Goal: Book appointment/travel/reservation

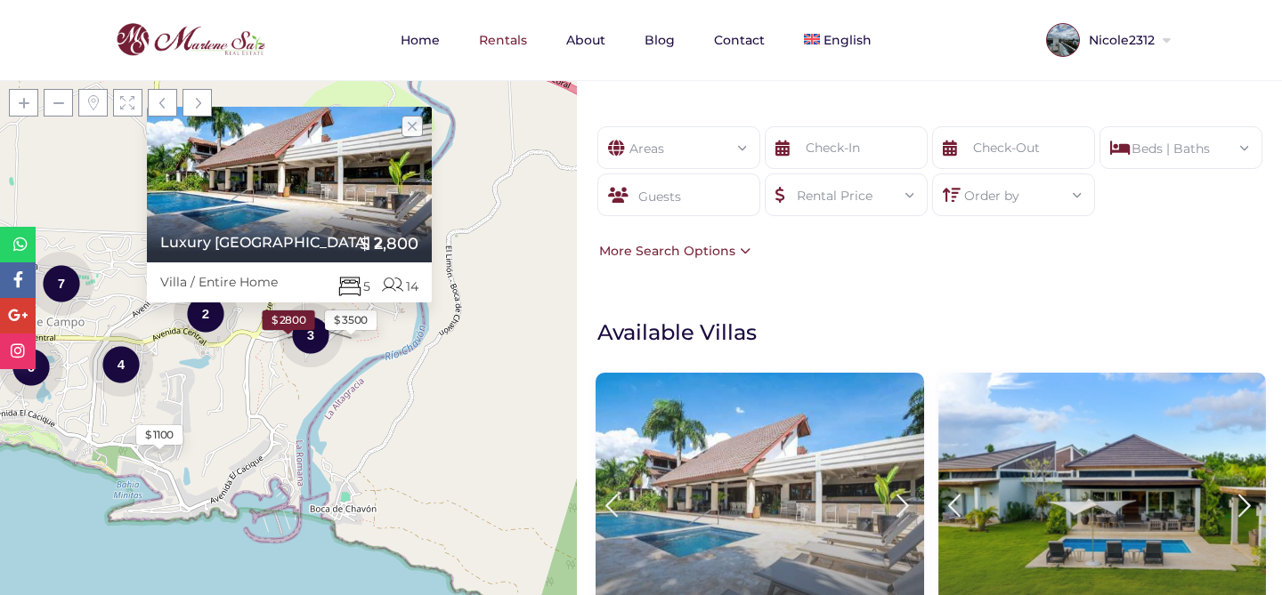
click at [705, 458] on img at bounding box center [759, 504] width 328 height 262
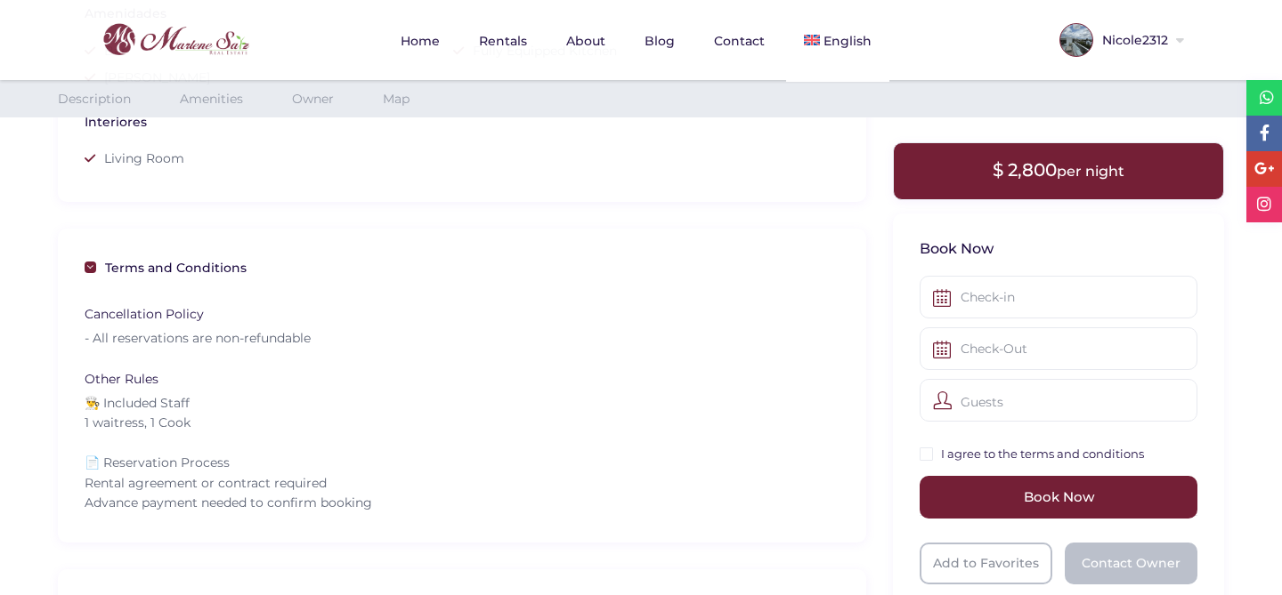
scroll to position [1121, 0]
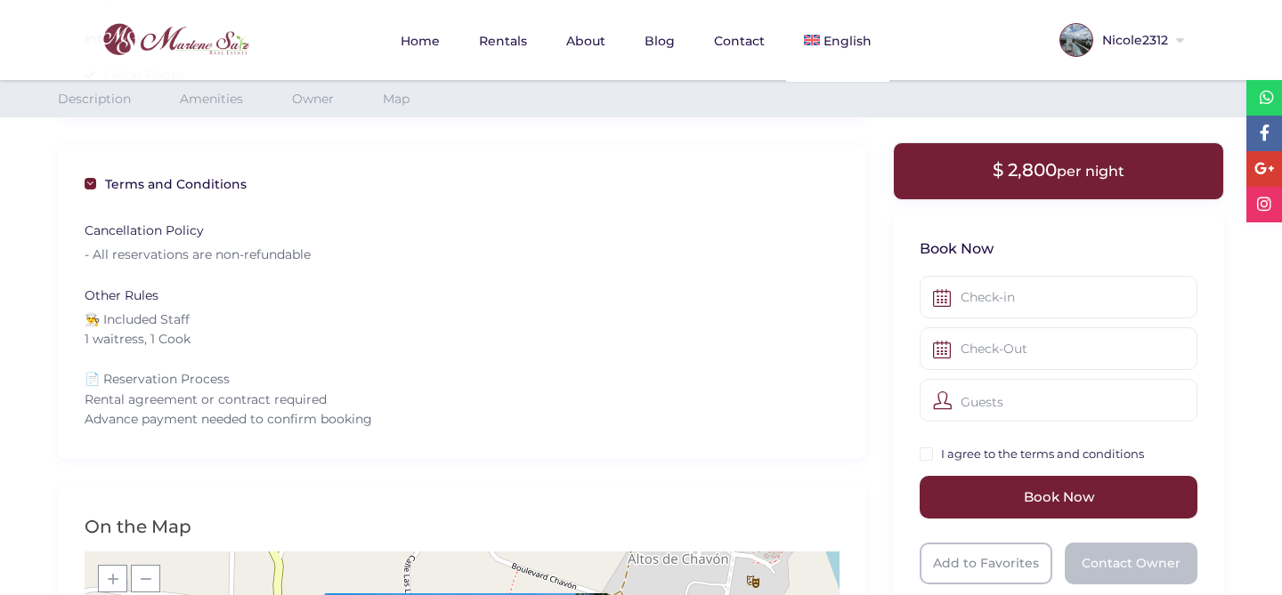
click at [1002, 255] on h3 "Book Now" at bounding box center [1058, 248] width 278 height 19
click at [995, 304] on input "text" at bounding box center [1058, 297] width 278 height 43
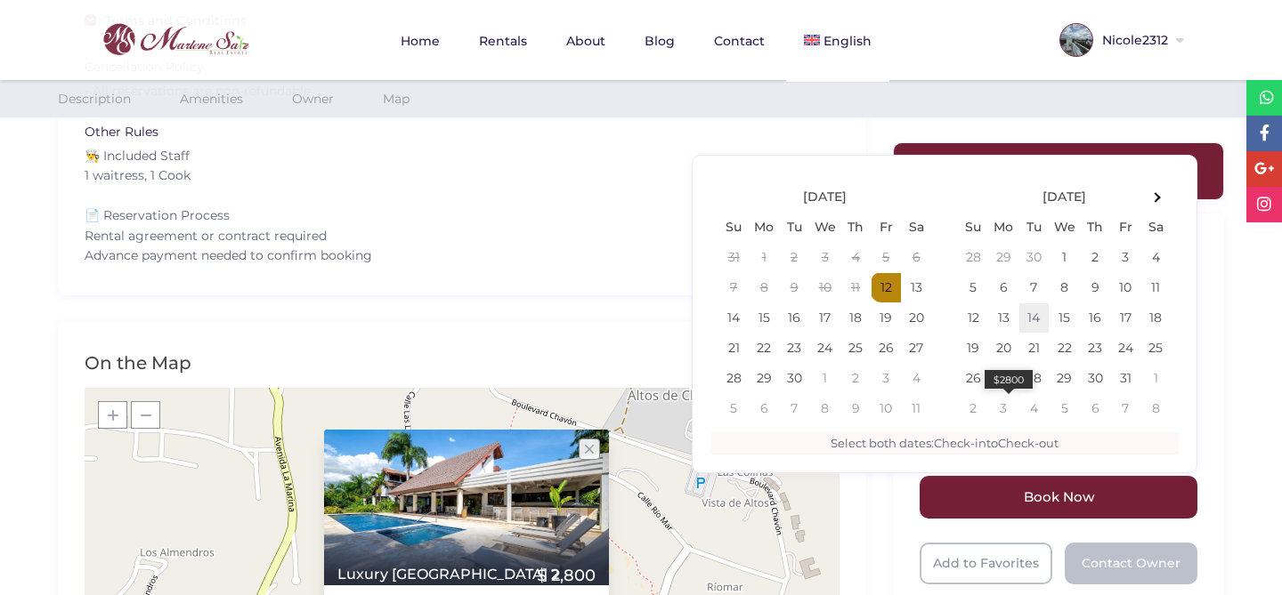
scroll to position [1342, 0]
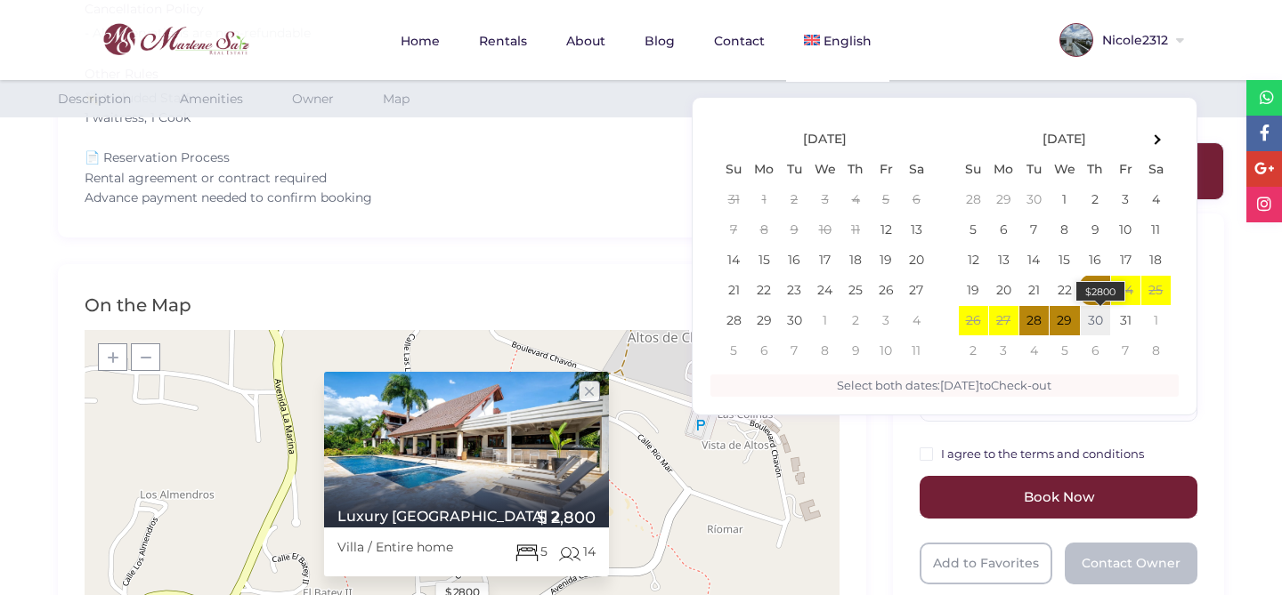
type input "10-23-2025"
type input "10-30-2025"
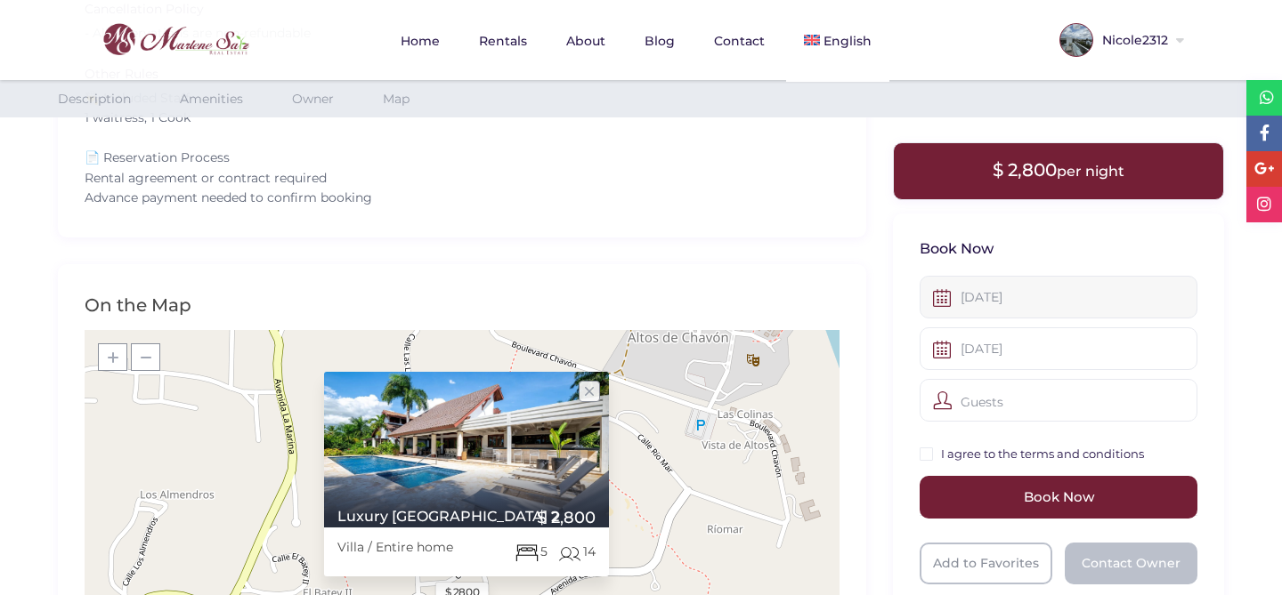
click at [1050, 306] on input "10-23-2025" at bounding box center [1058, 297] width 278 height 43
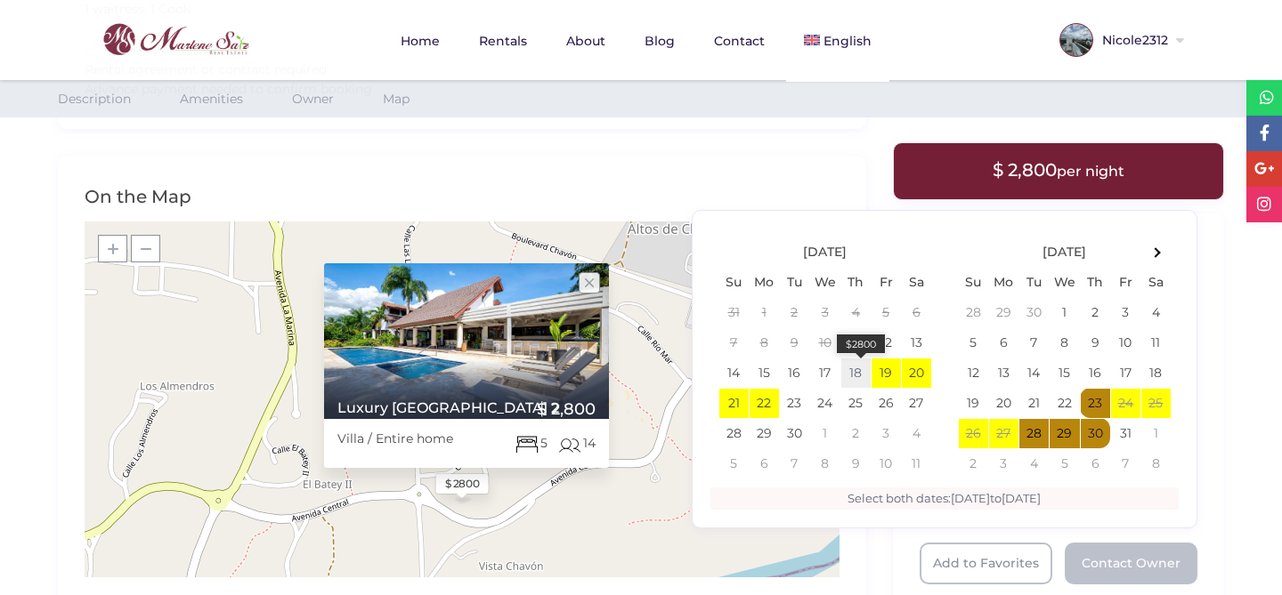
scroll to position [1524, 0]
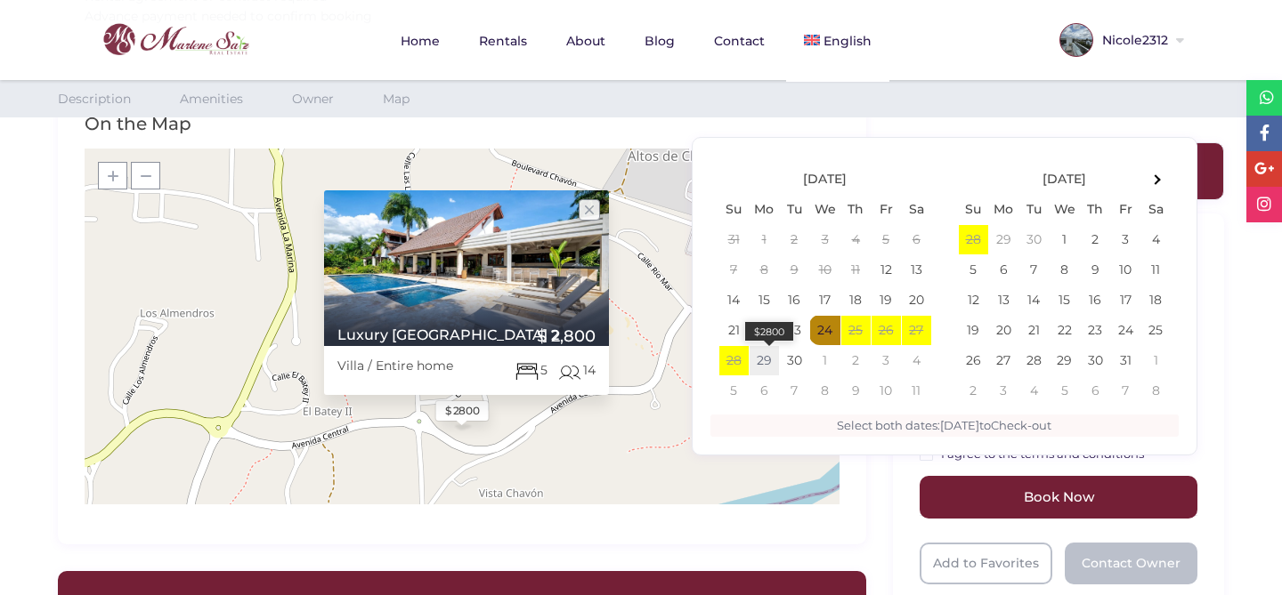
type input "09-24-2025"
type input "09-29-2025"
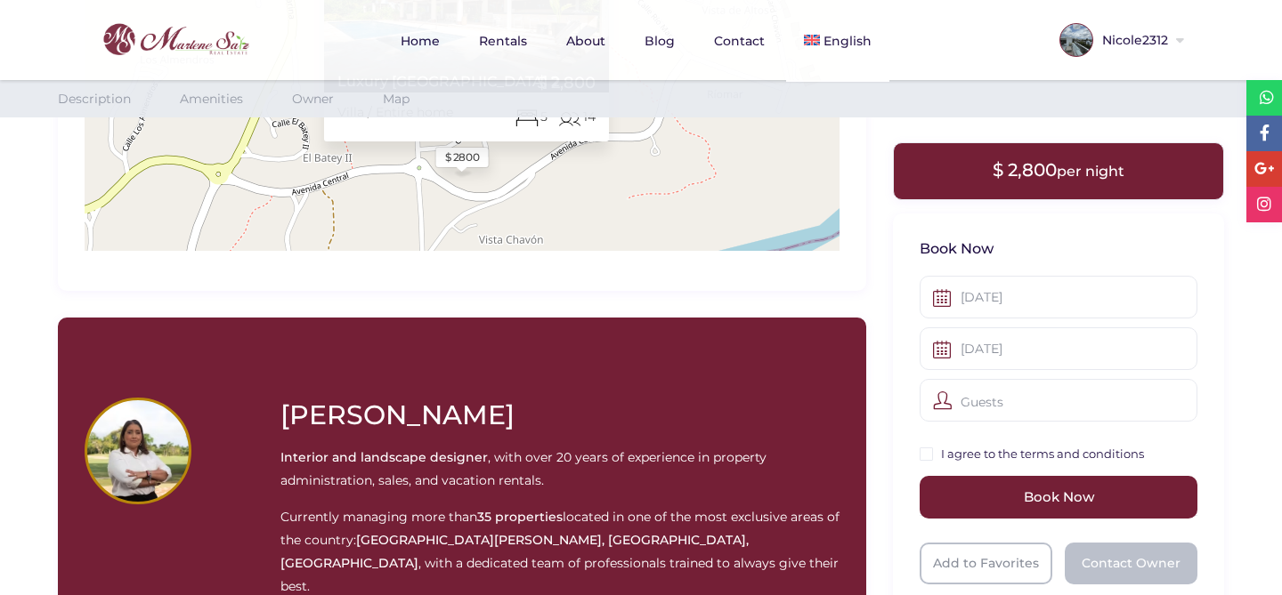
scroll to position [1780, 0]
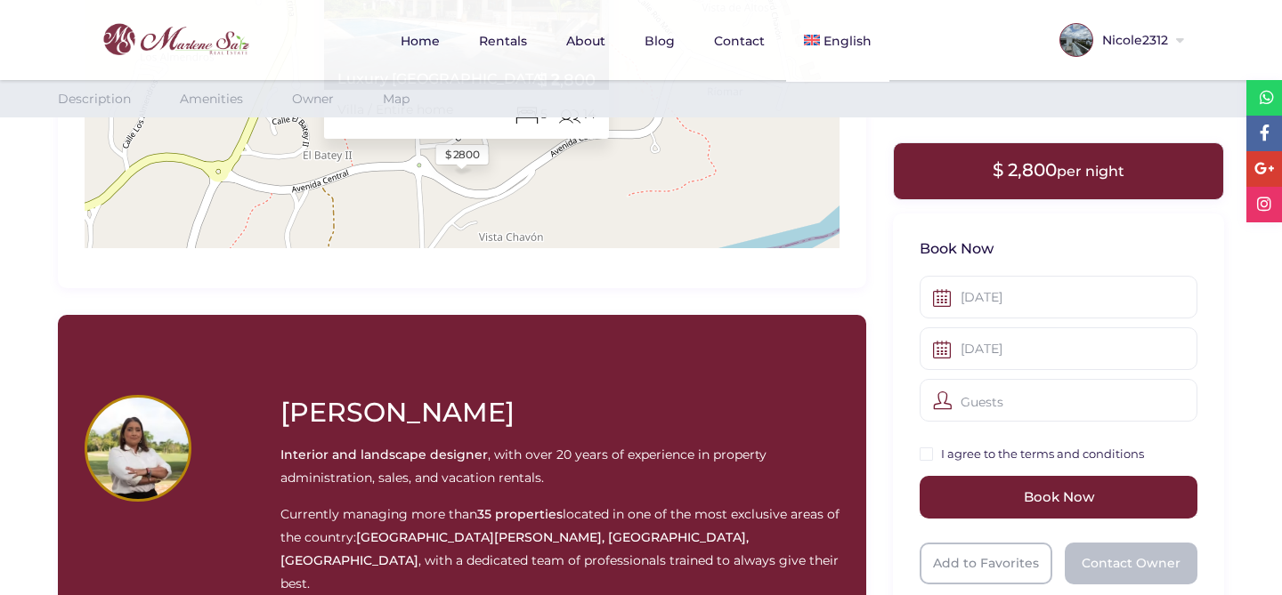
click at [983, 395] on div "Guests" at bounding box center [1058, 400] width 278 height 43
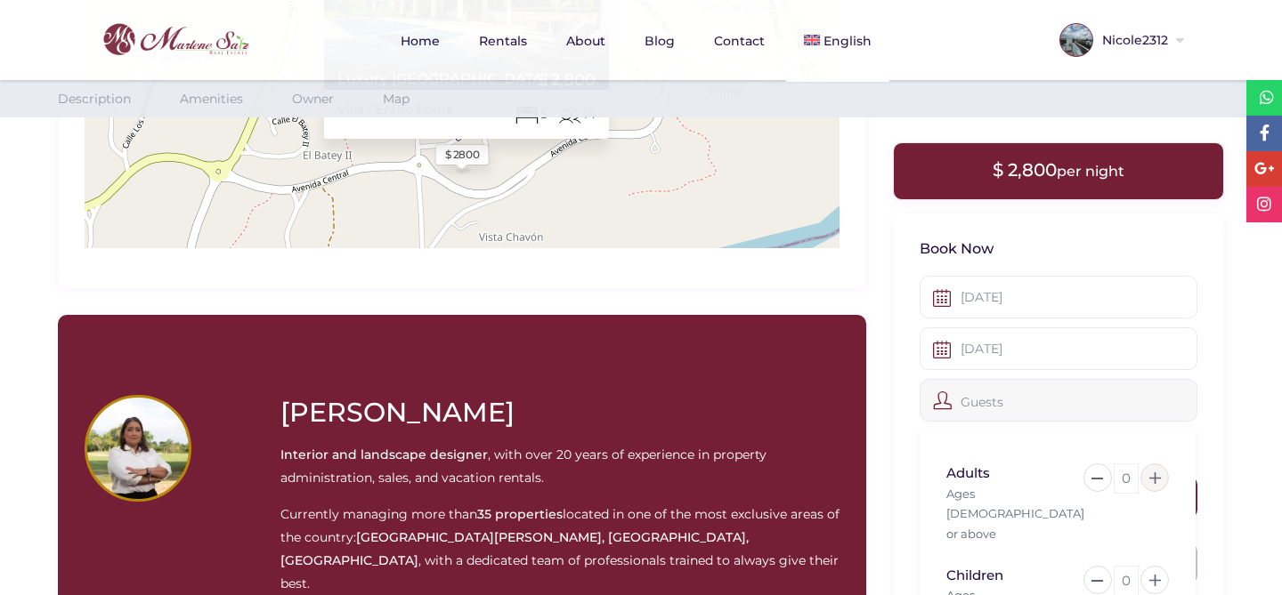
click at [1153, 473] on icon at bounding box center [1155, 479] width 12 height 12
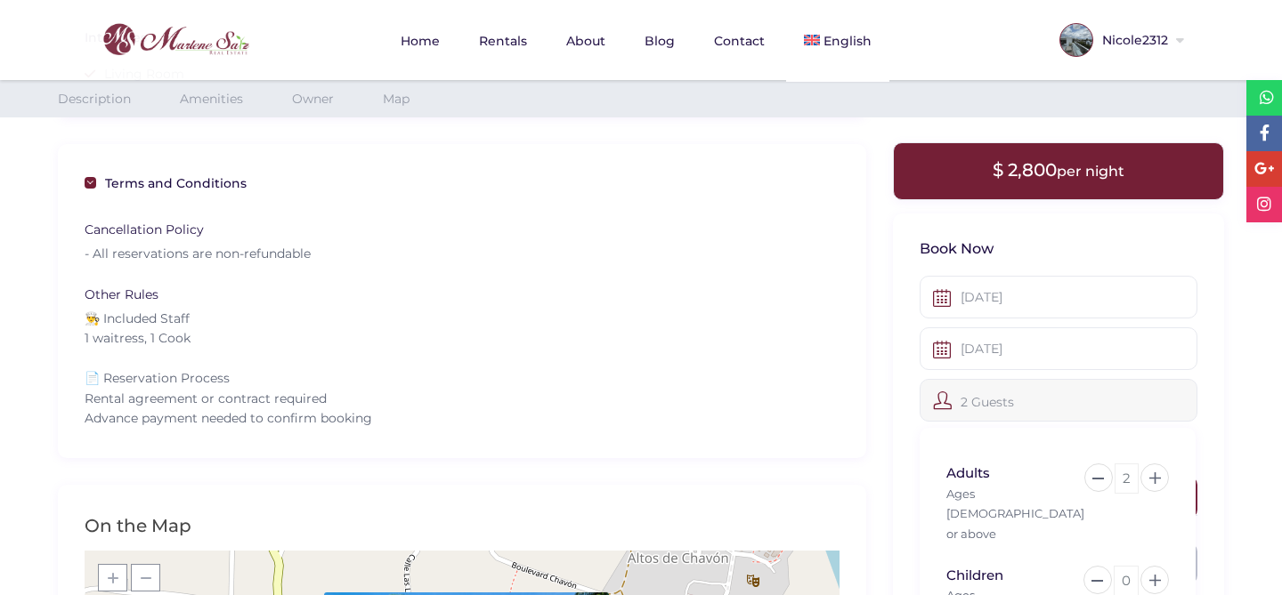
scroll to position [1123, 0]
click at [1177, 490] on div "Adults Ages 13 or above 2 Children Ages 2 to 12 0 Infants Under 2 years 0" at bounding box center [1057, 585] width 276 height 315
click at [1161, 481] on button at bounding box center [1154, 478] width 28 height 28
click at [1160, 484] on button at bounding box center [1154, 478] width 28 height 28
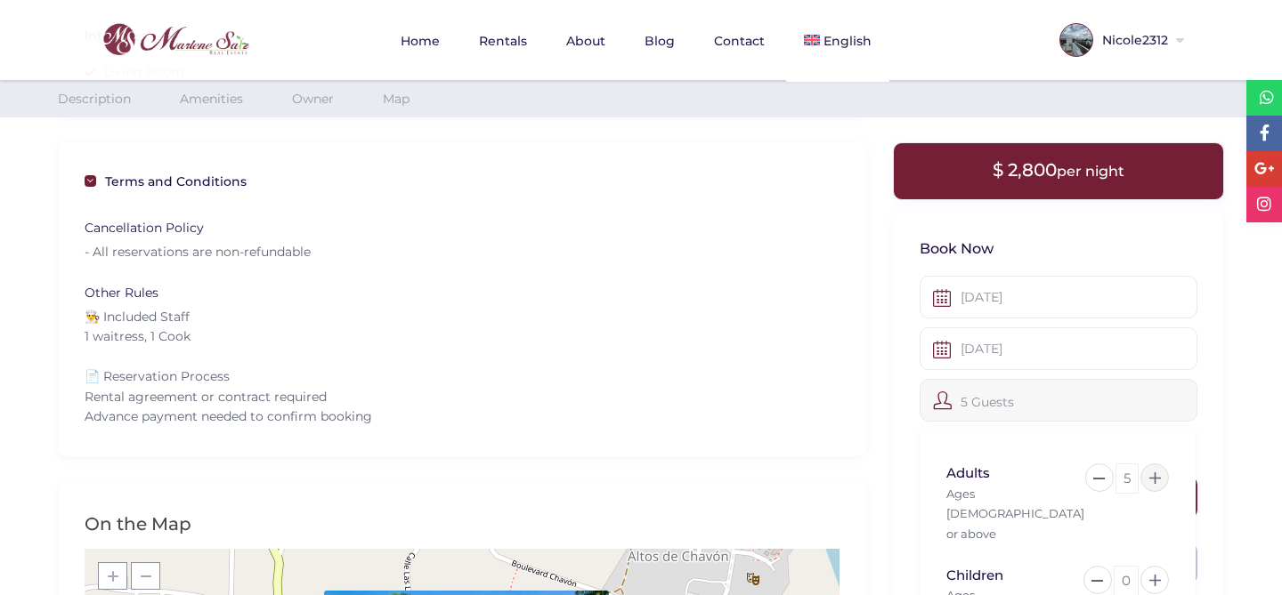
click at [1160, 484] on button at bounding box center [1154, 478] width 28 height 28
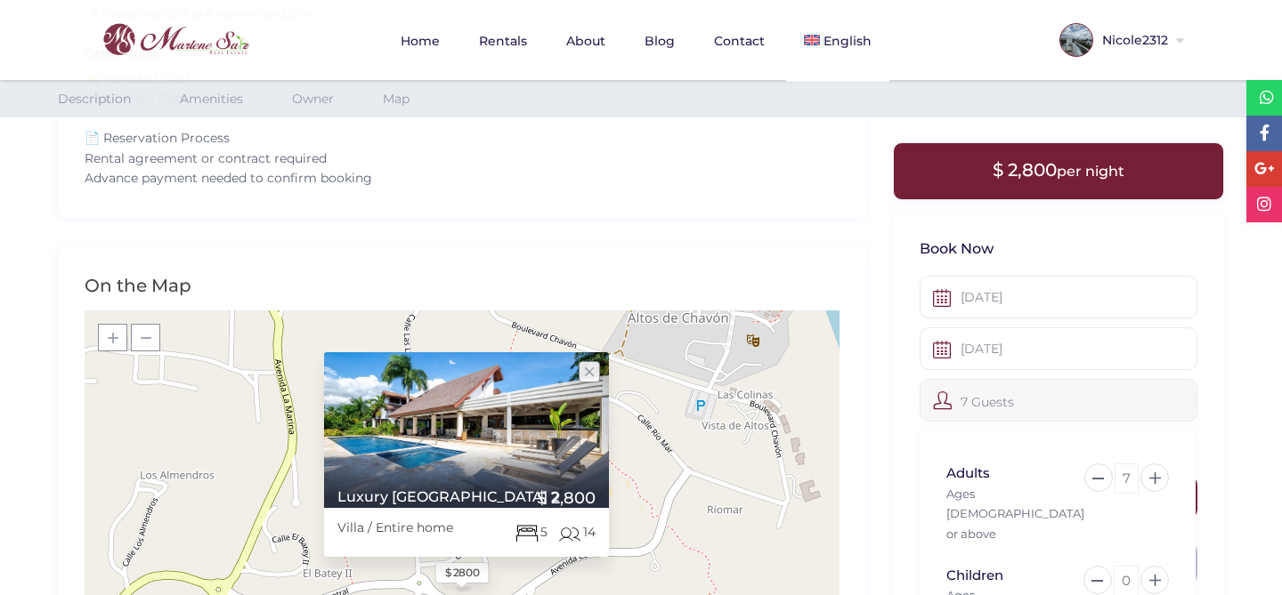
scroll to position [1381, 0]
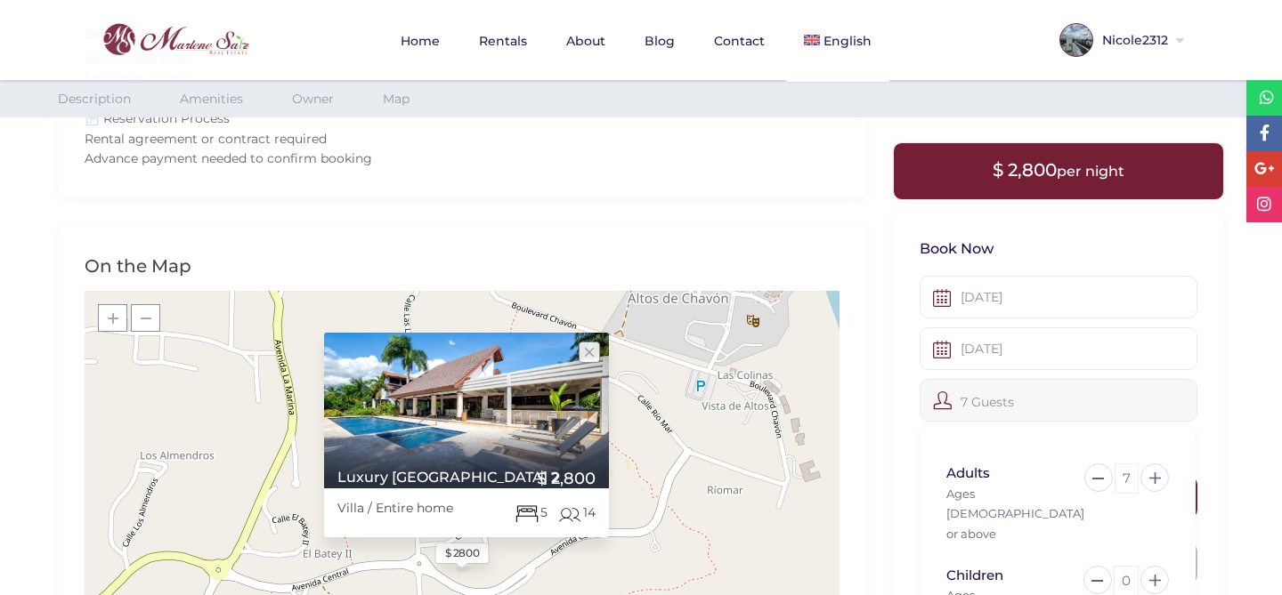
click at [1180, 401] on div "7 Guests" at bounding box center [1058, 400] width 278 height 43
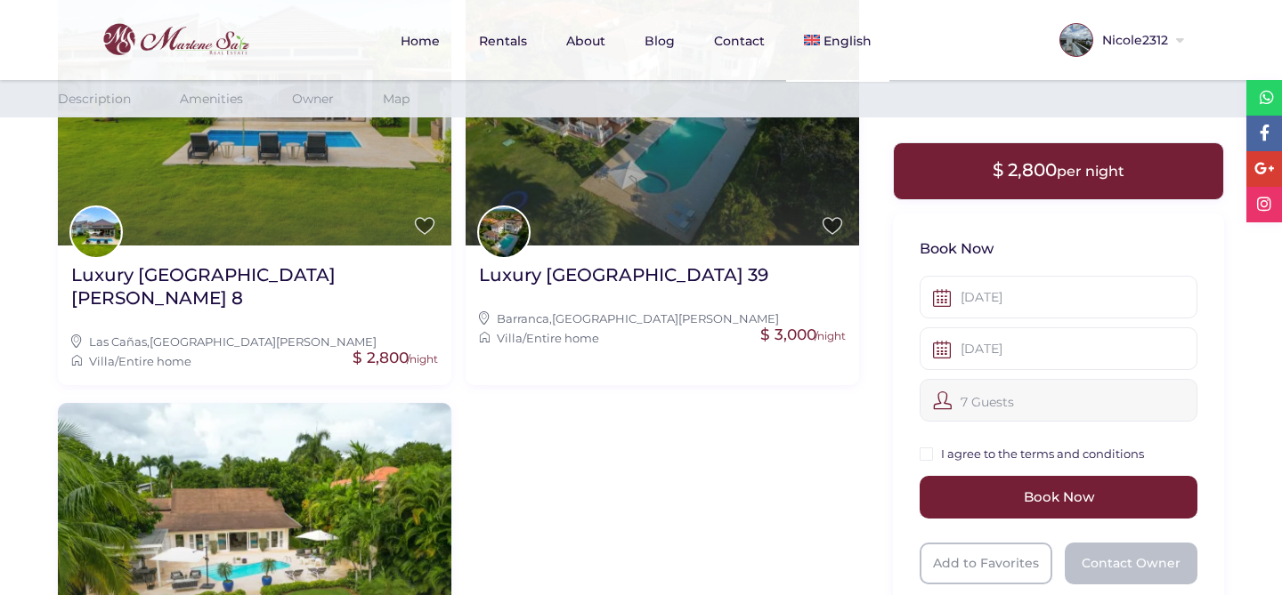
scroll to position [3078, 0]
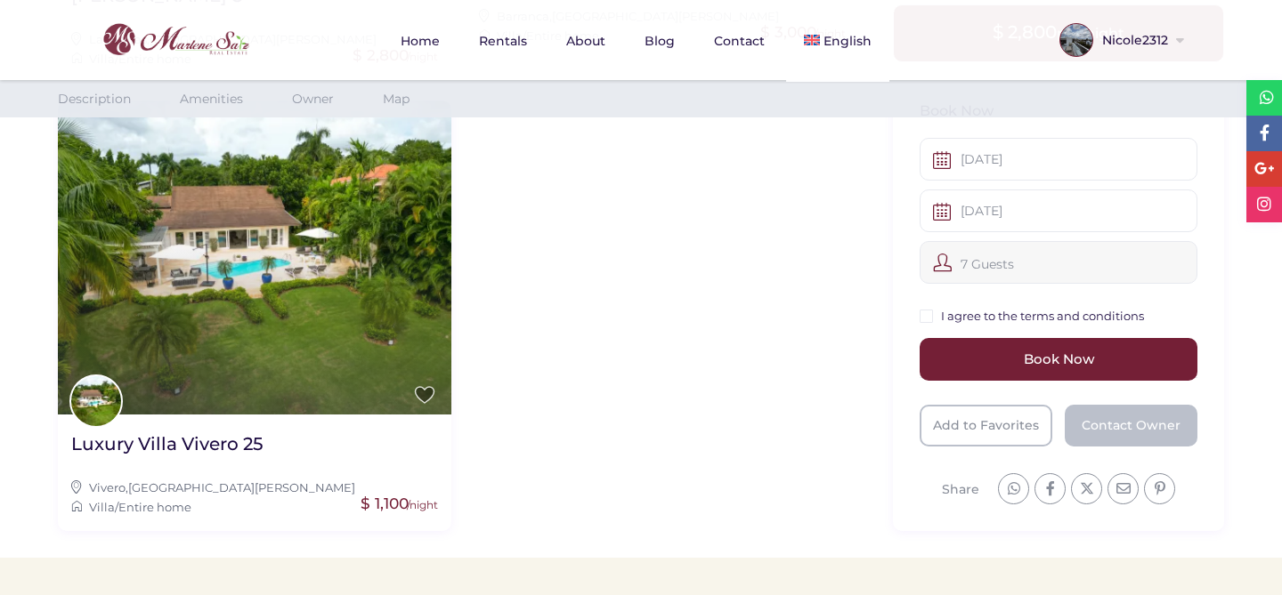
click at [1035, 241] on div "7 Guests" at bounding box center [1058, 262] width 278 height 43
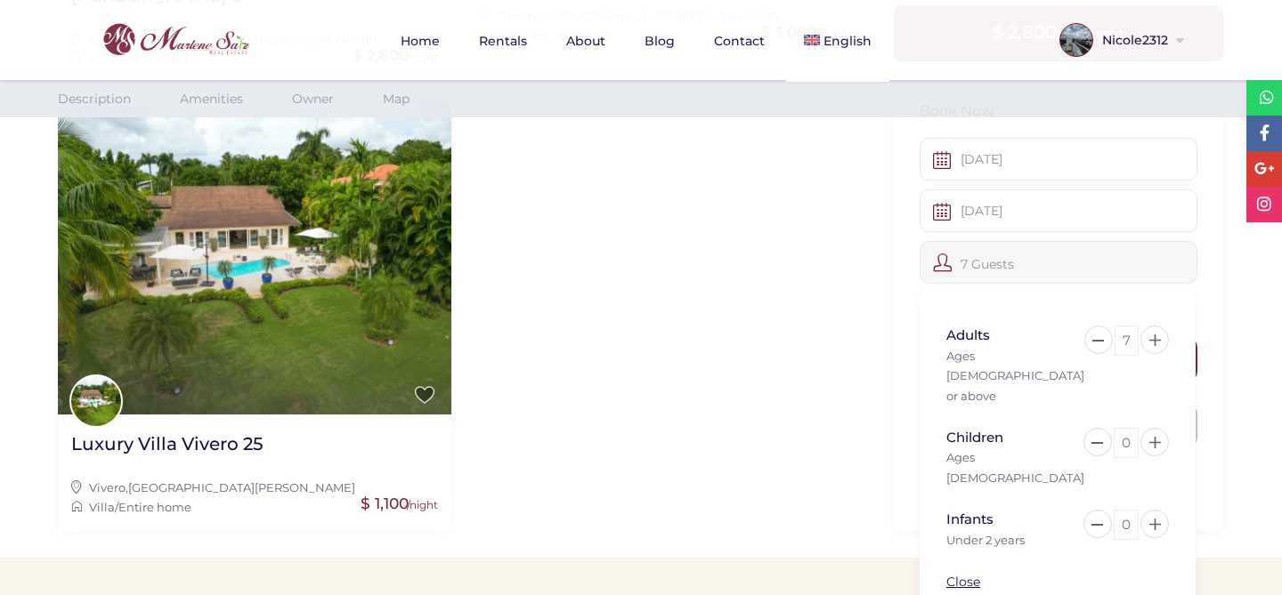
scroll to position [3135, 0]
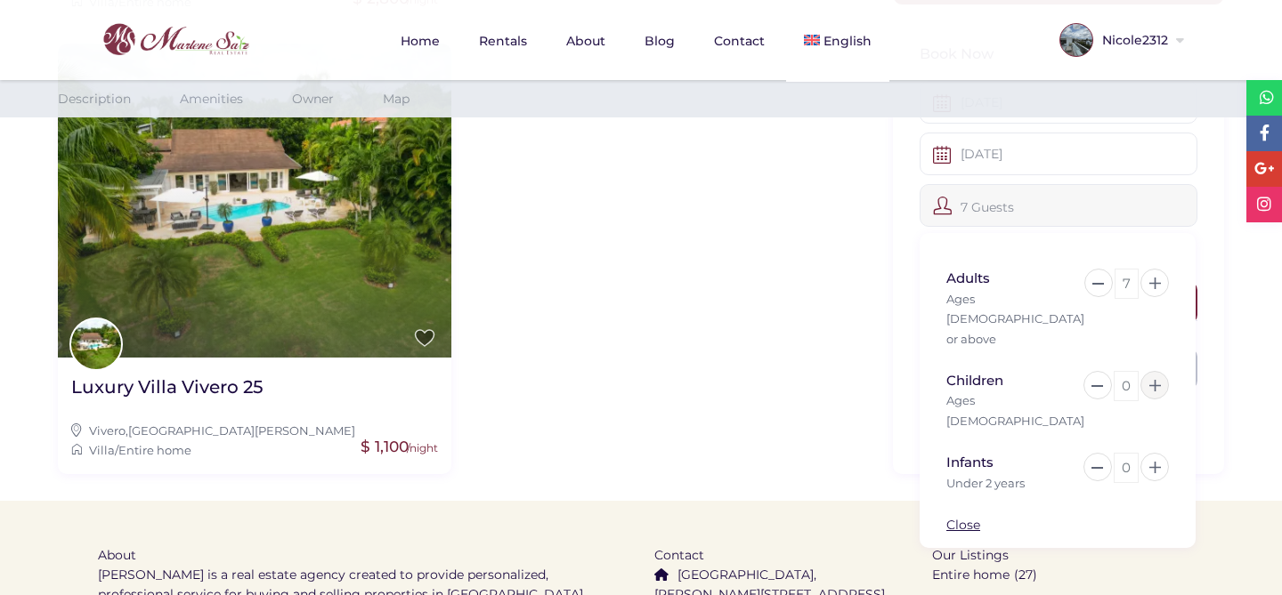
click at [1155, 371] on button at bounding box center [1154, 385] width 28 height 28
click at [1158, 453] on button at bounding box center [1154, 467] width 28 height 28
click at [1154, 380] on icon at bounding box center [1155, 386] width 12 height 12
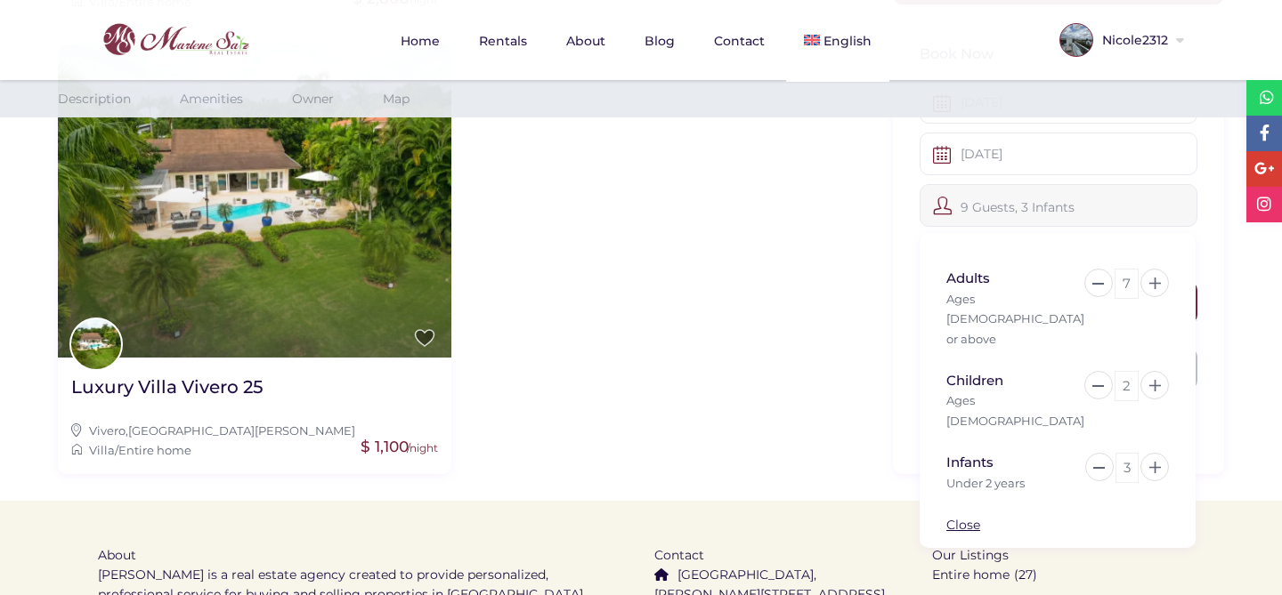
click at [1197, 375] on div "× Book Now 09-24-2025 09-29-2025 9 Guests, 3 Infants Adults Ages 13 or above 7 …" at bounding box center [1058, 246] width 331 height 456
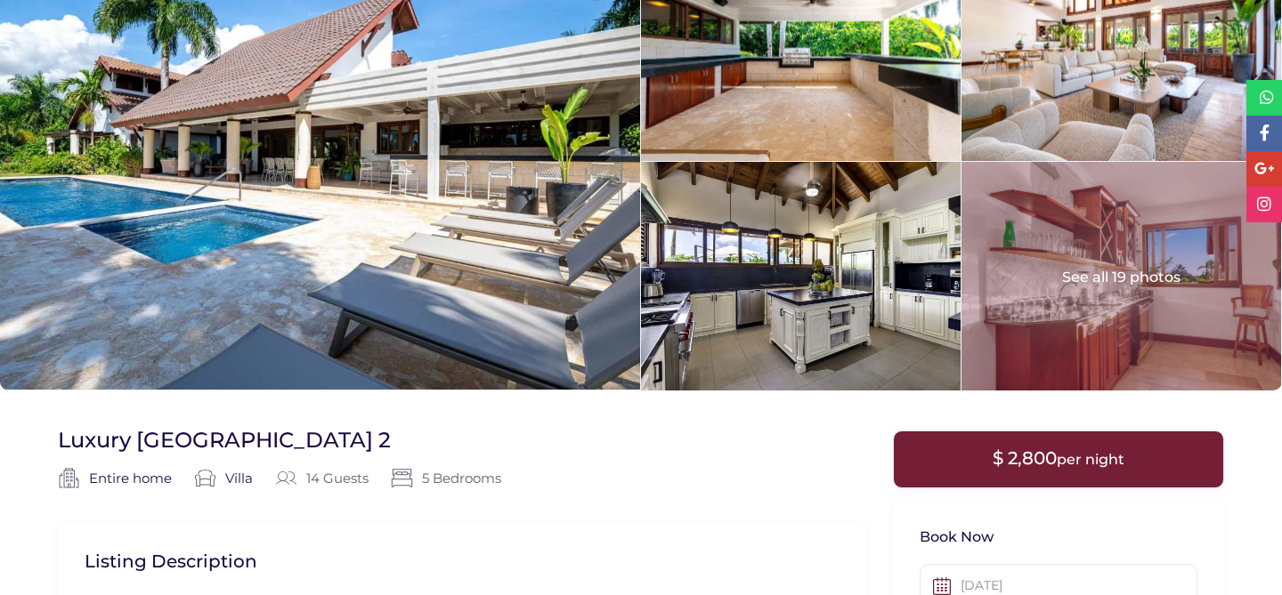
scroll to position [407, 0]
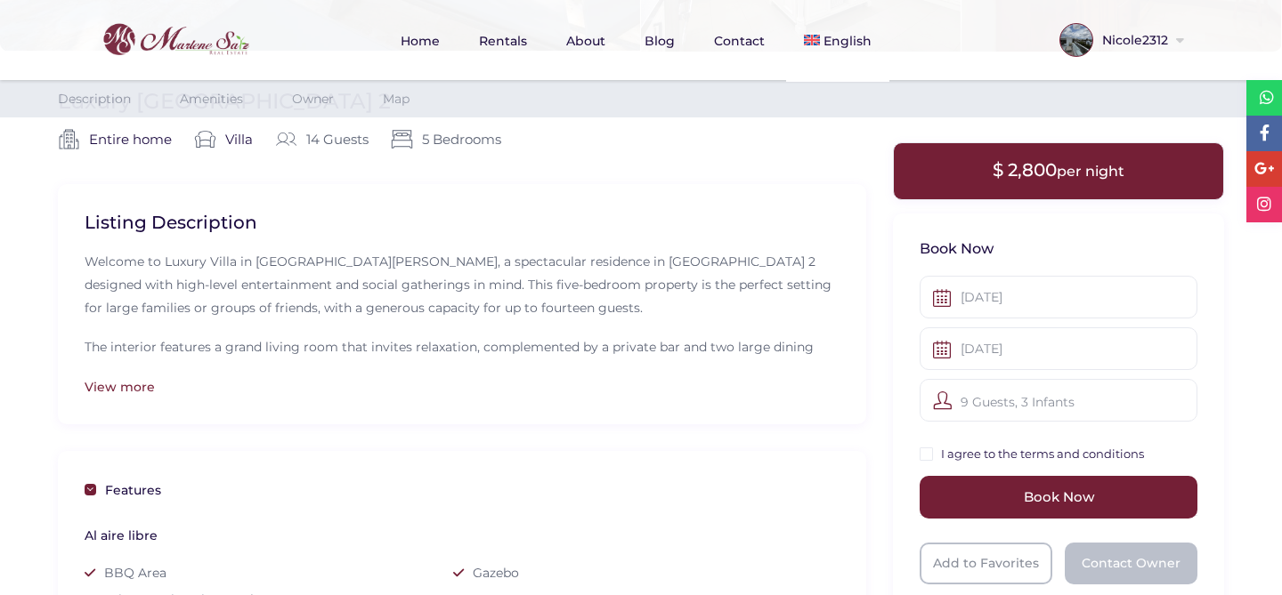
click at [1142, 176] on div "$ 2,800 per night" at bounding box center [1058, 170] width 331 height 57
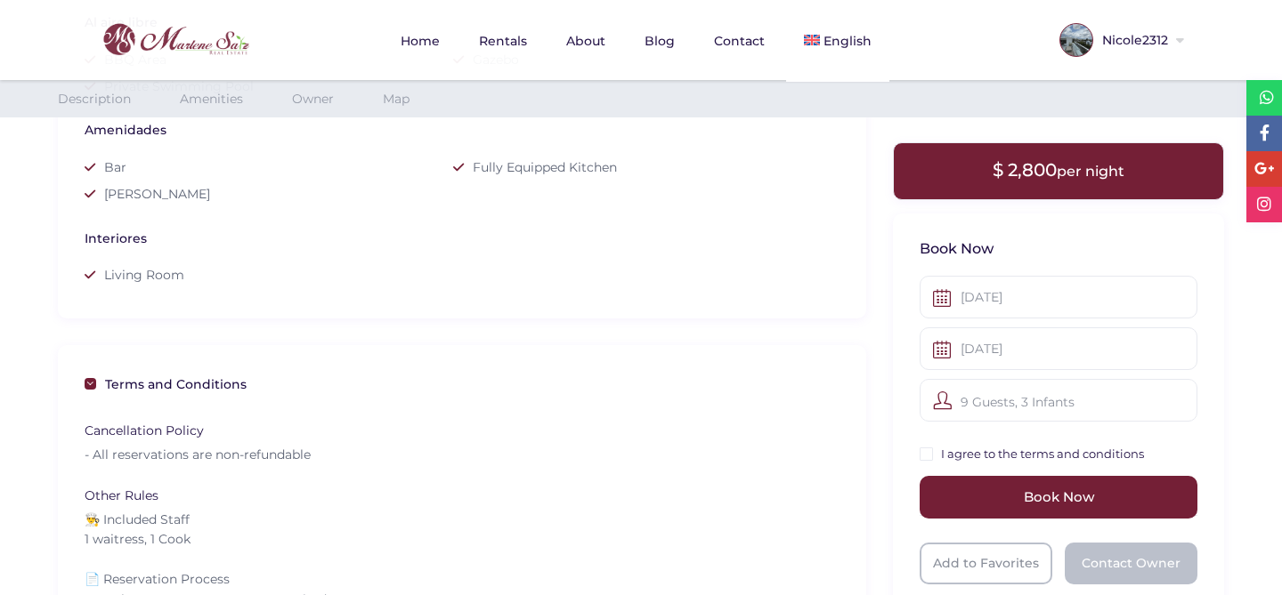
scroll to position [963, 0]
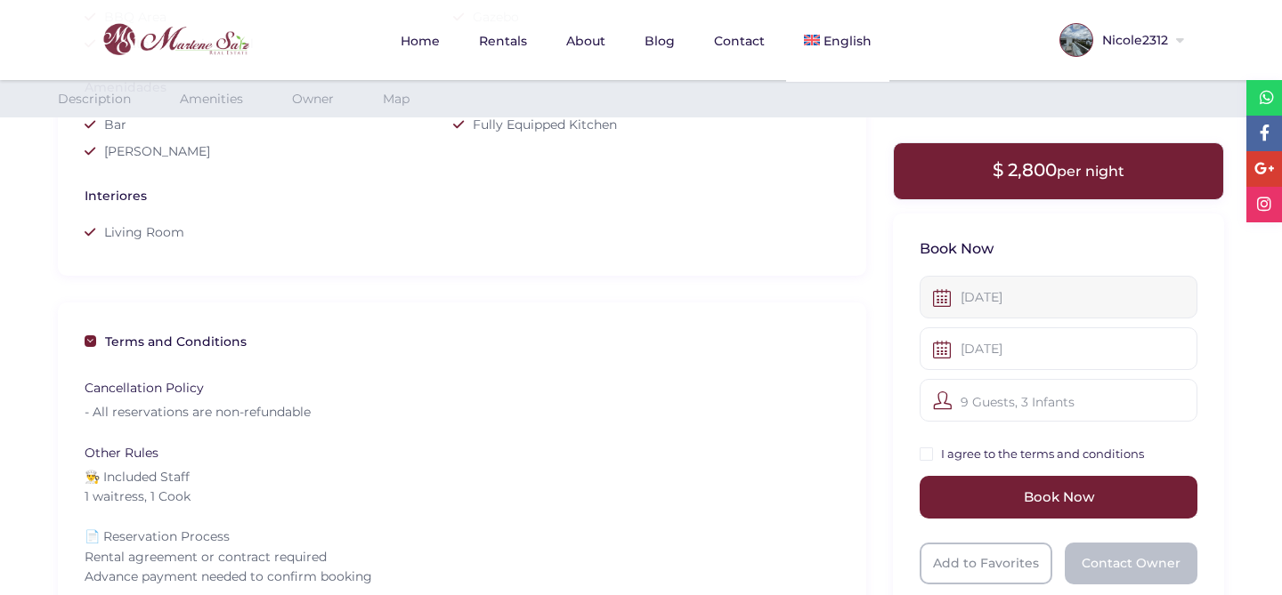
click at [1086, 310] on input "09-24-2025" at bounding box center [1058, 297] width 278 height 43
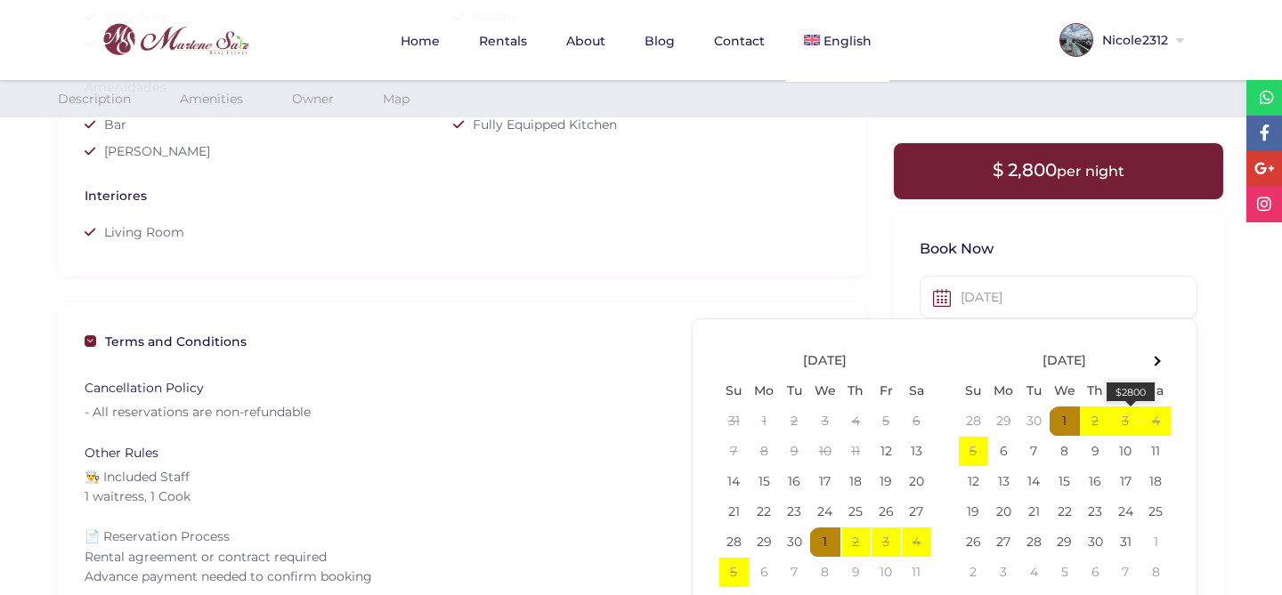
click at [1121, 421] on td "3 $2800" at bounding box center [1125, 422] width 30 height 30
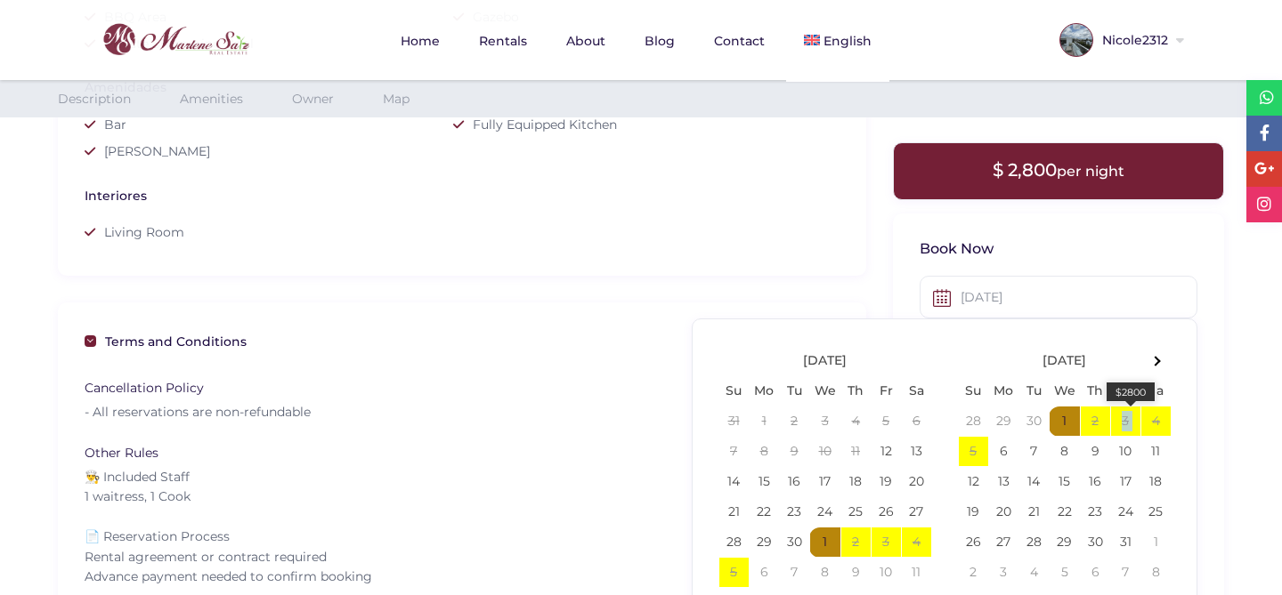
click at [1121, 421] on td "3 $2800" at bounding box center [1125, 422] width 30 height 30
click at [970, 449] on td "5 $2800" at bounding box center [973, 452] width 30 height 30
type input "10-01-2025"
type input "10-06-2025"
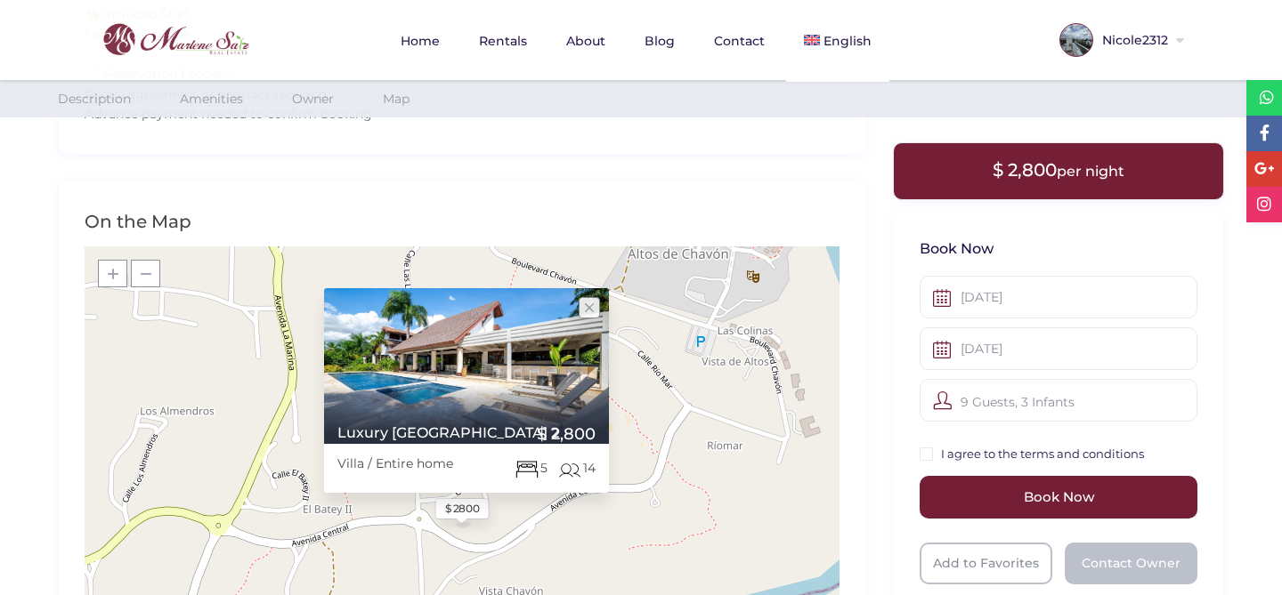
scroll to position [1464, 0]
